Goal: Check status: Check status

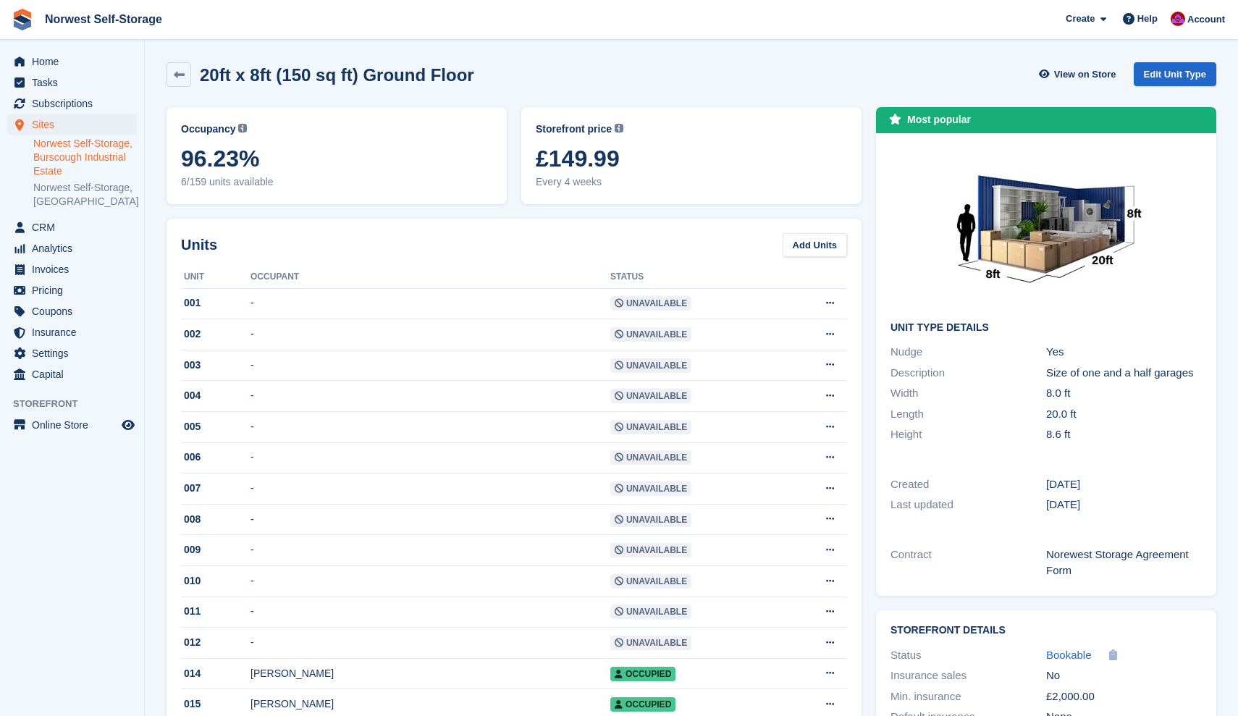
scroll to position [104, 0]
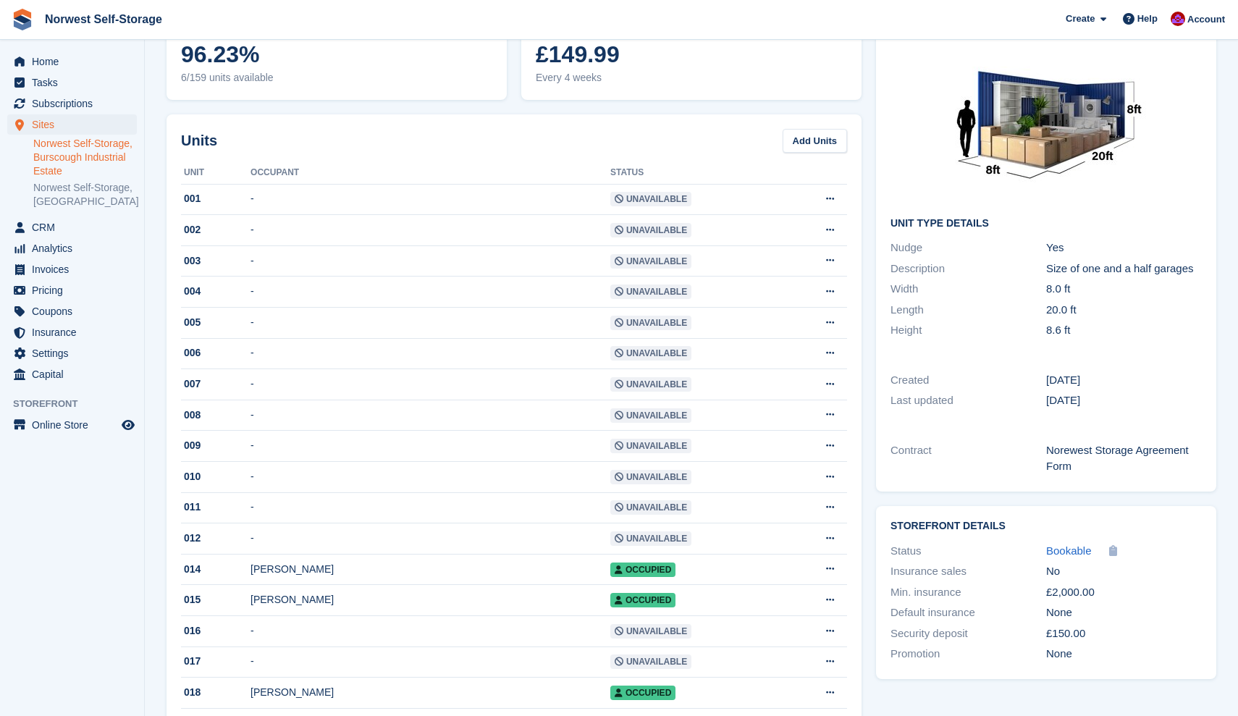
click at [44, 60] on span "Home" at bounding box center [75, 61] width 87 height 20
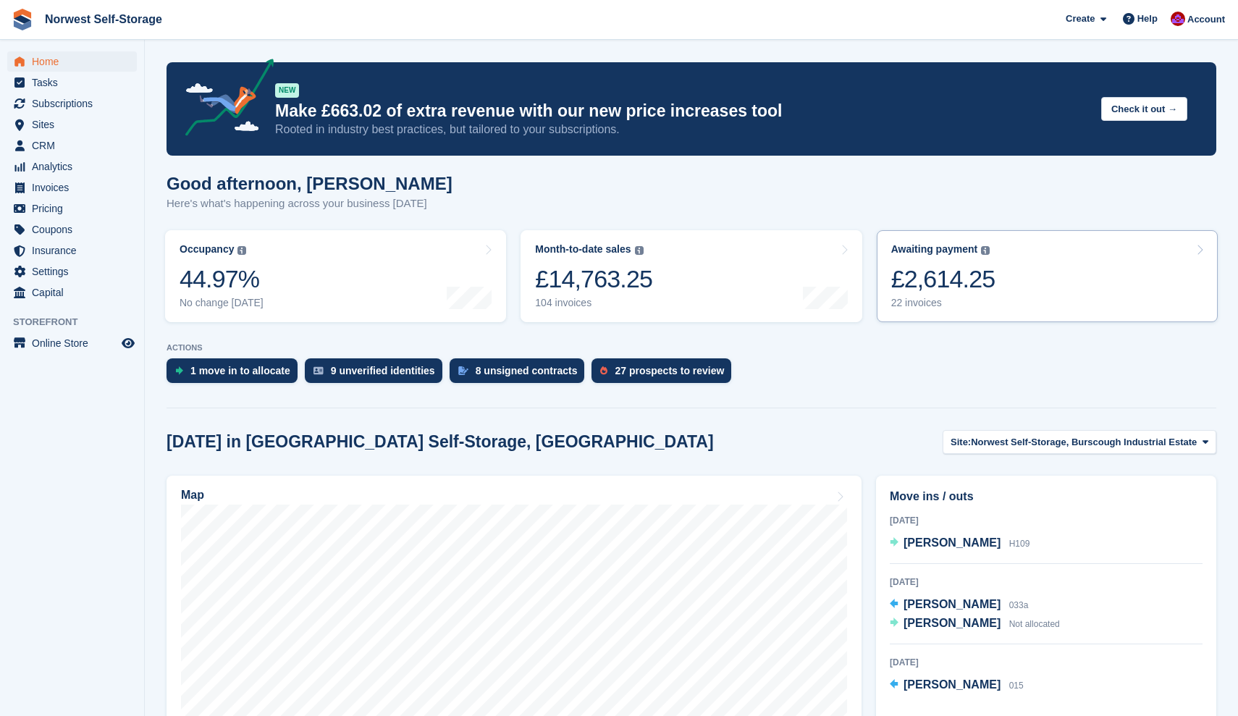
click at [1023, 270] on link "Awaiting payment The total outstanding balance on all open invoices. £2,614.25 …" at bounding box center [1047, 276] width 341 height 92
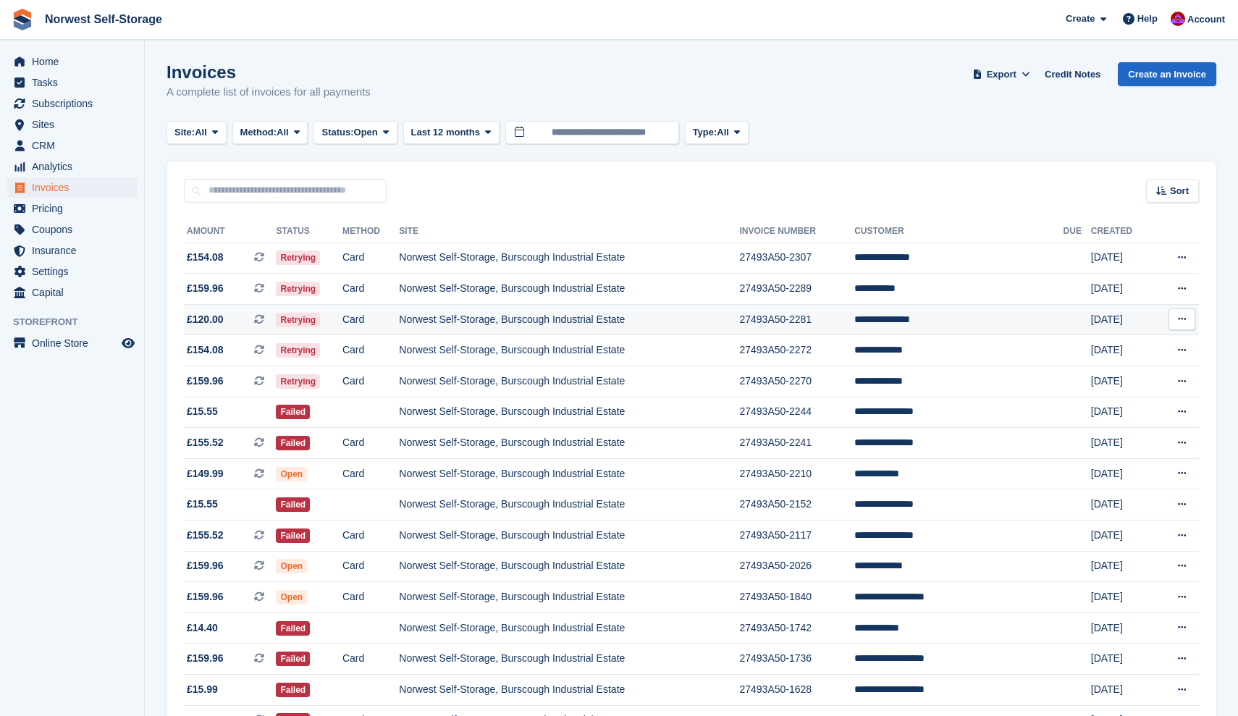
click at [243, 319] on span "£120.00 This is a recurring subscription invoice. This is a recurring subscript…" at bounding box center [230, 319] width 92 height 15
click at [239, 284] on span "£159.96 This is a recurring subscription invoice." at bounding box center [230, 288] width 92 height 15
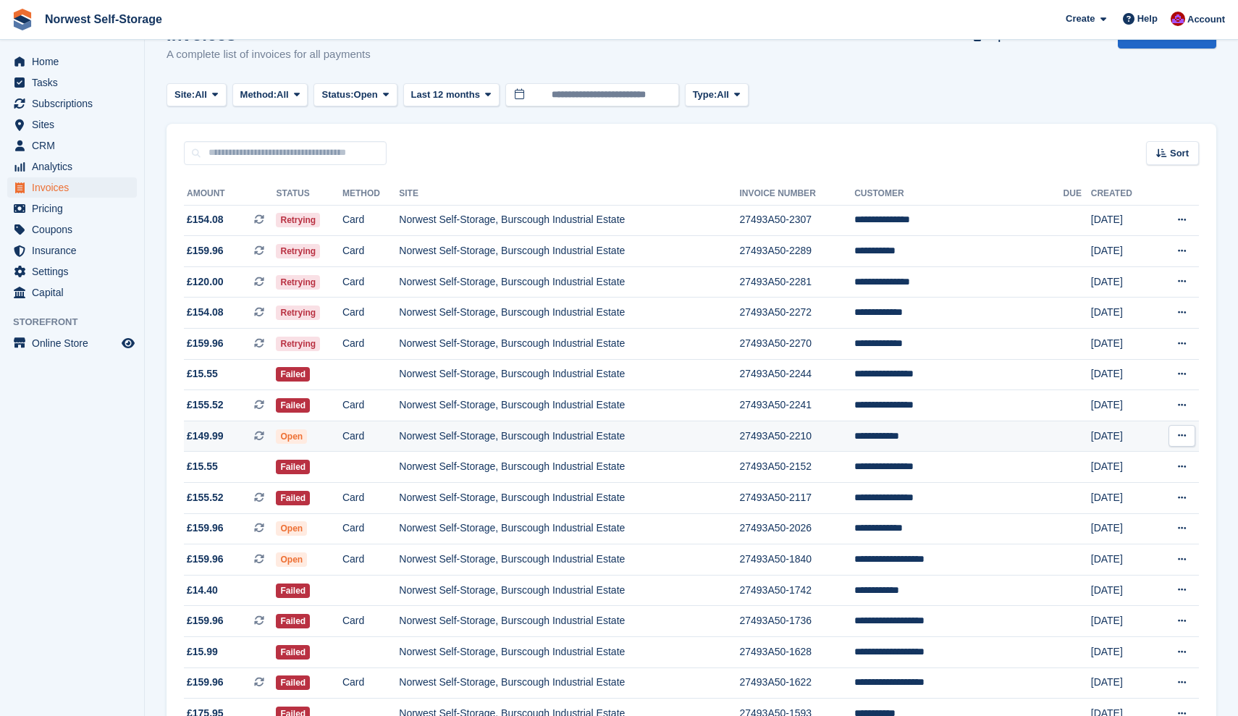
click at [238, 438] on span "£149.99 This is a recurring subscription invoice." at bounding box center [230, 436] width 92 height 15
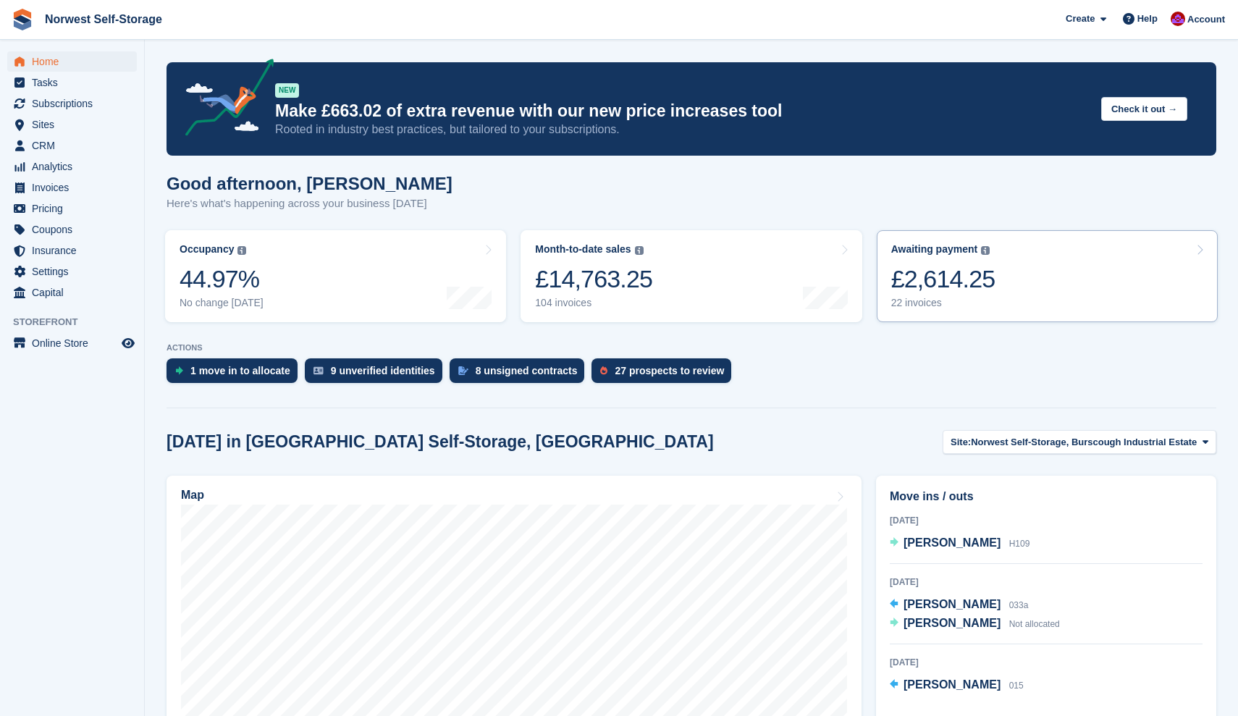
click at [1060, 279] on link "Awaiting payment The total outstanding balance on all open invoices. £2,614.25 …" at bounding box center [1047, 276] width 341 height 92
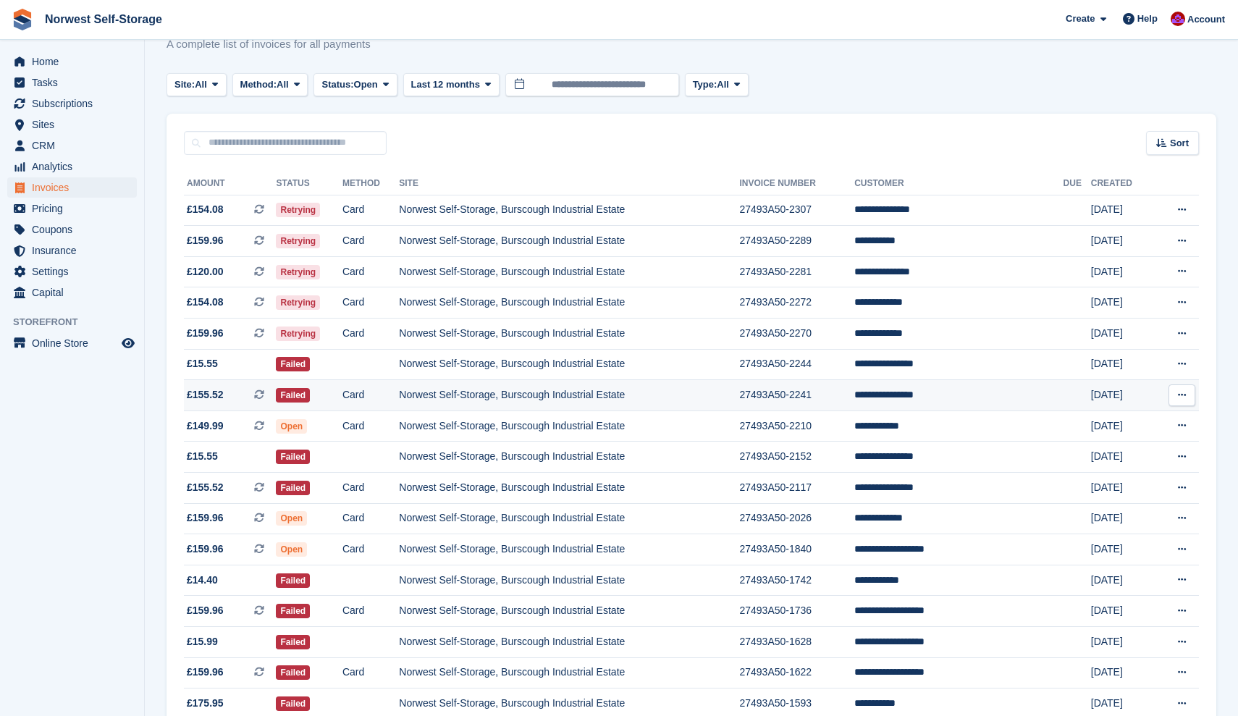
scroll to position [53, 0]
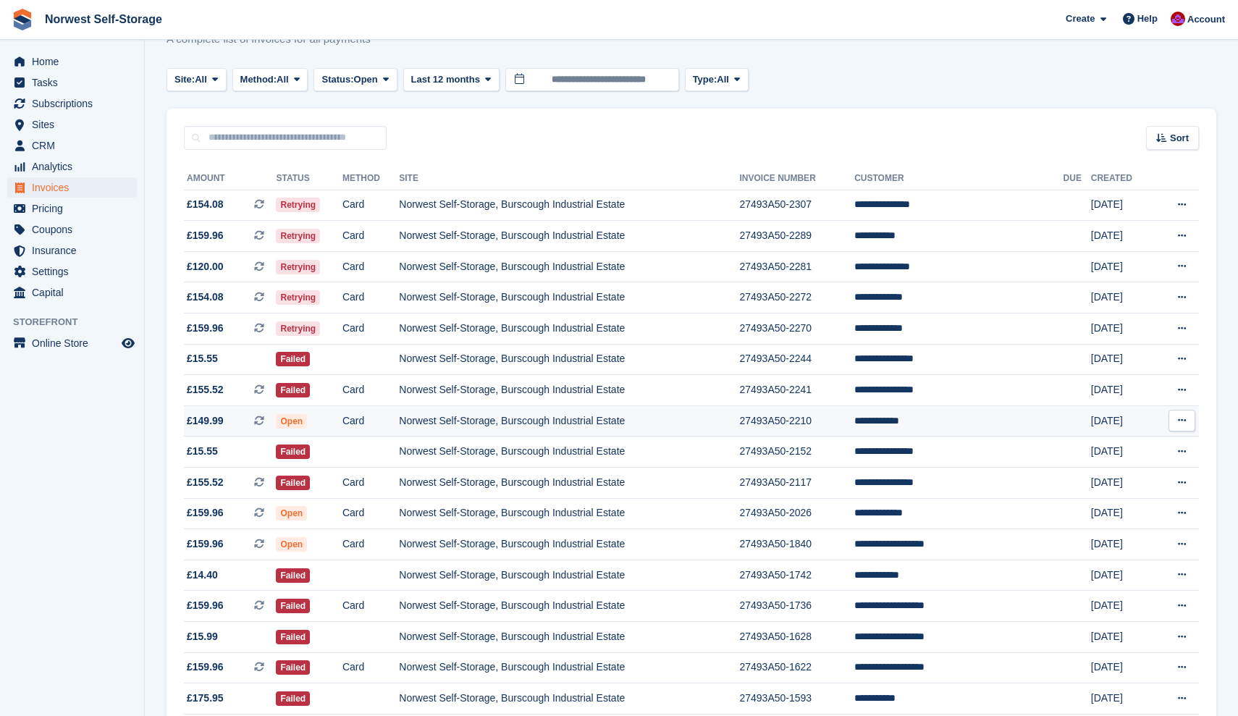
click at [206, 424] on span "£149.99" at bounding box center [205, 420] width 37 height 15
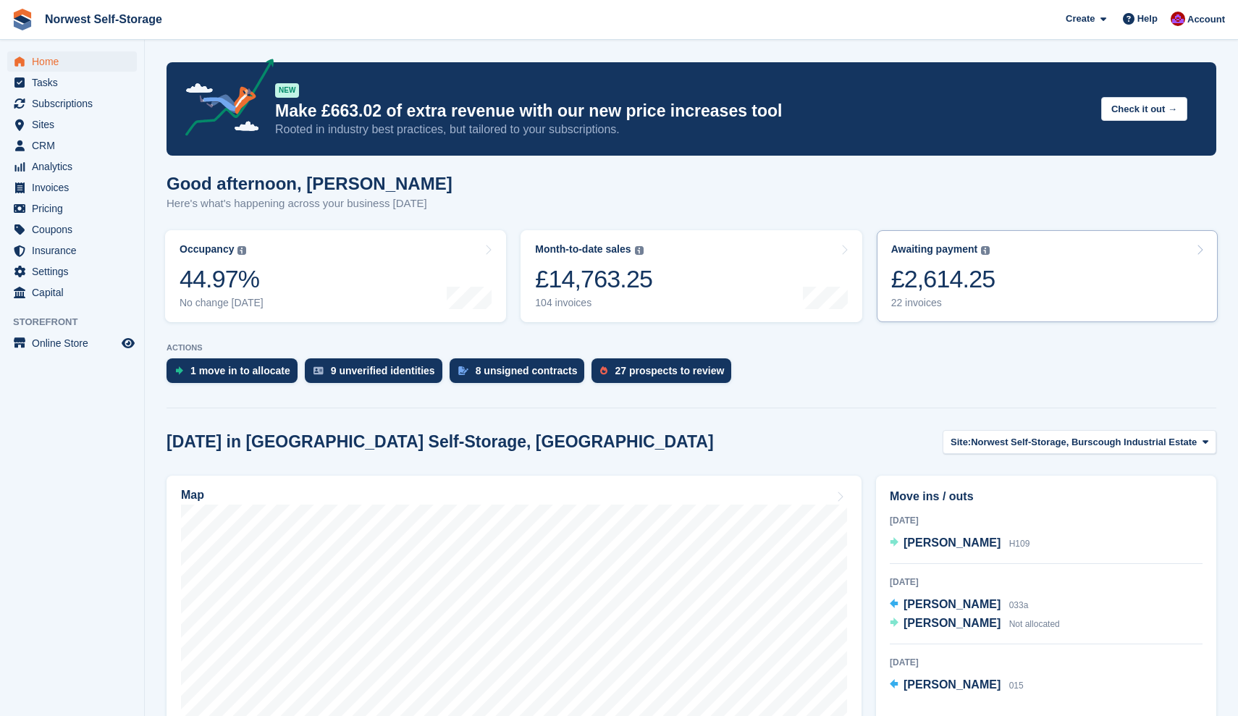
click at [1029, 270] on link "Awaiting payment The total outstanding balance on all open invoices. £2,614.25 …" at bounding box center [1047, 276] width 341 height 92
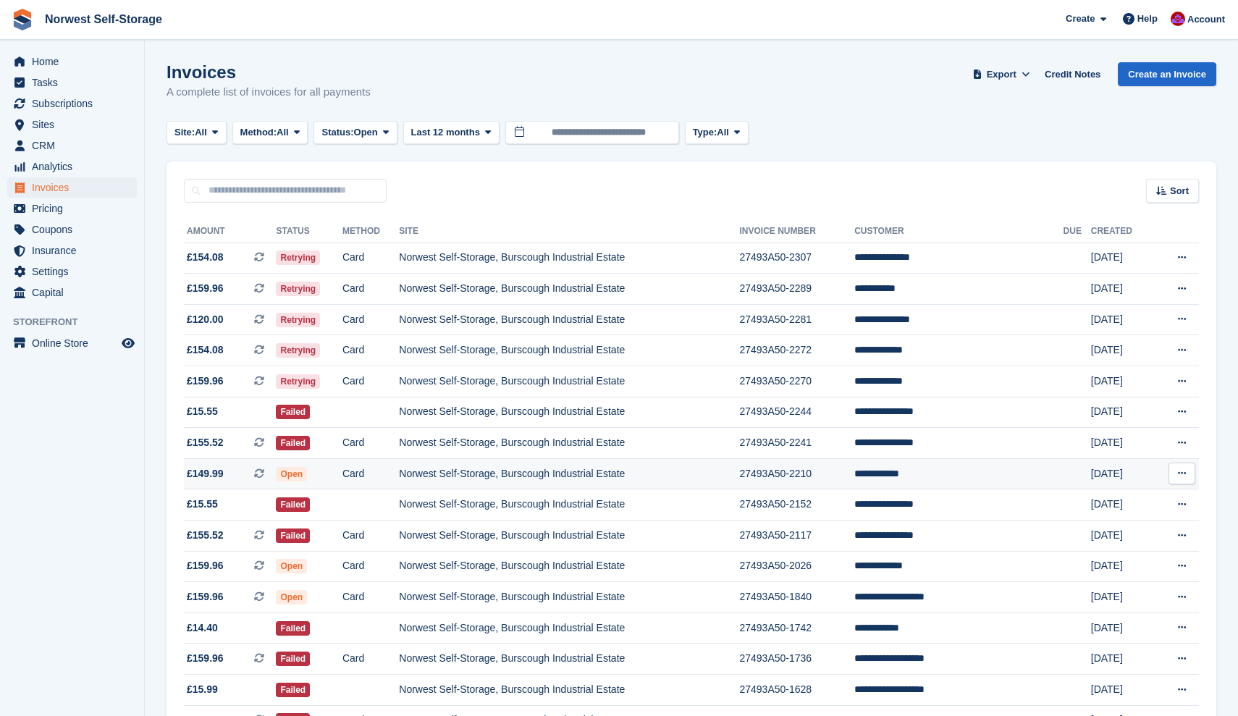
click at [239, 476] on span "£149.99 This is a recurring subscription invoice." at bounding box center [230, 473] width 92 height 15
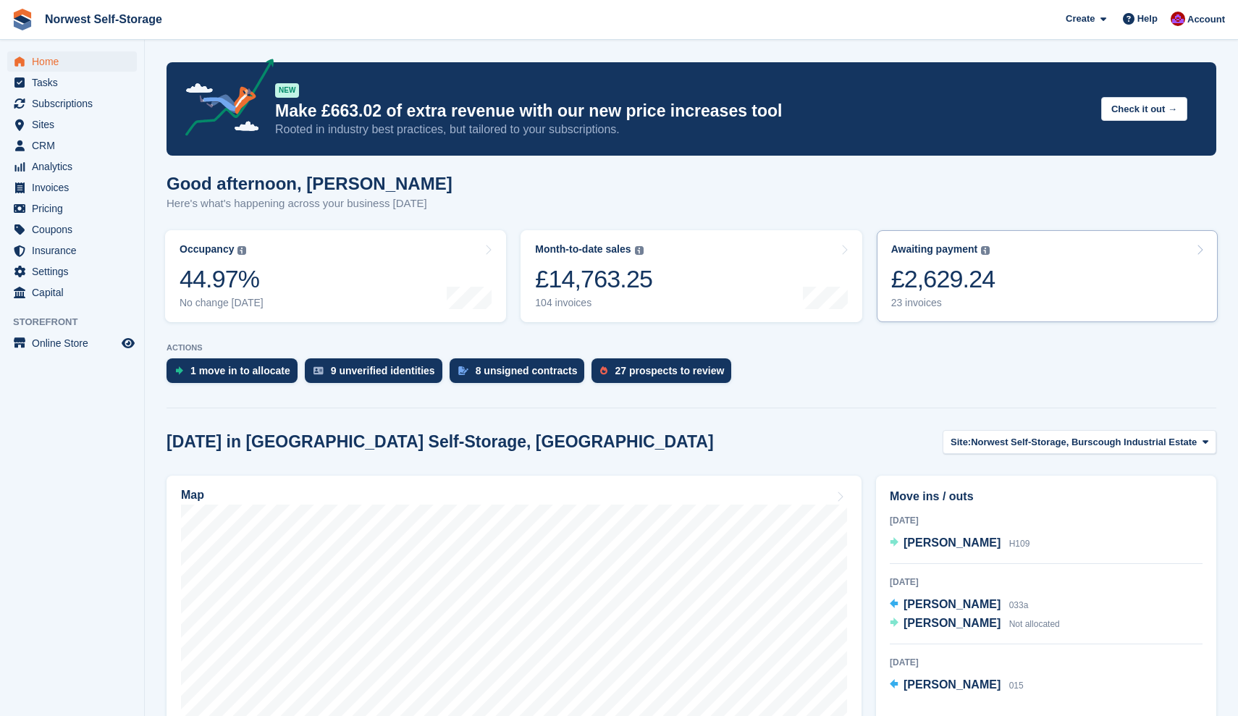
click at [1053, 279] on link "Awaiting payment The total outstanding balance on all open invoices. £2,629.24 …" at bounding box center [1047, 276] width 341 height 92
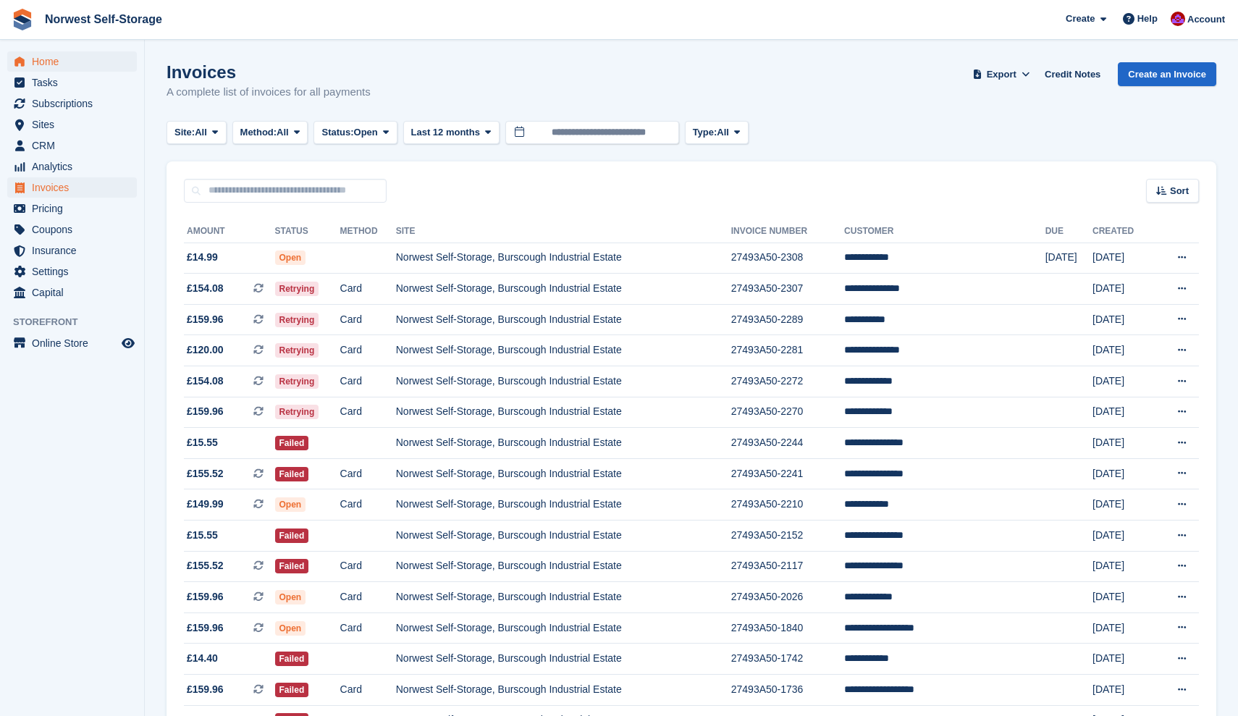
click at [45, 61] on span "Home" at bounding box center [75, 61] width 87 height 20
